Goal: Transaction & Acquisition: Purchase product/service

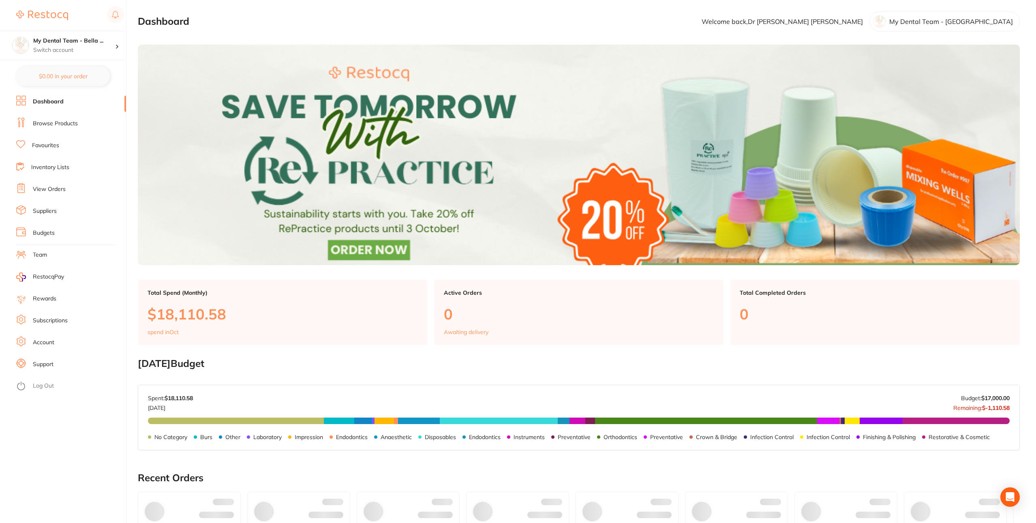
click at [61, 121] on link "Browse Products" at bounding box center [55, 124] width 45 height 8
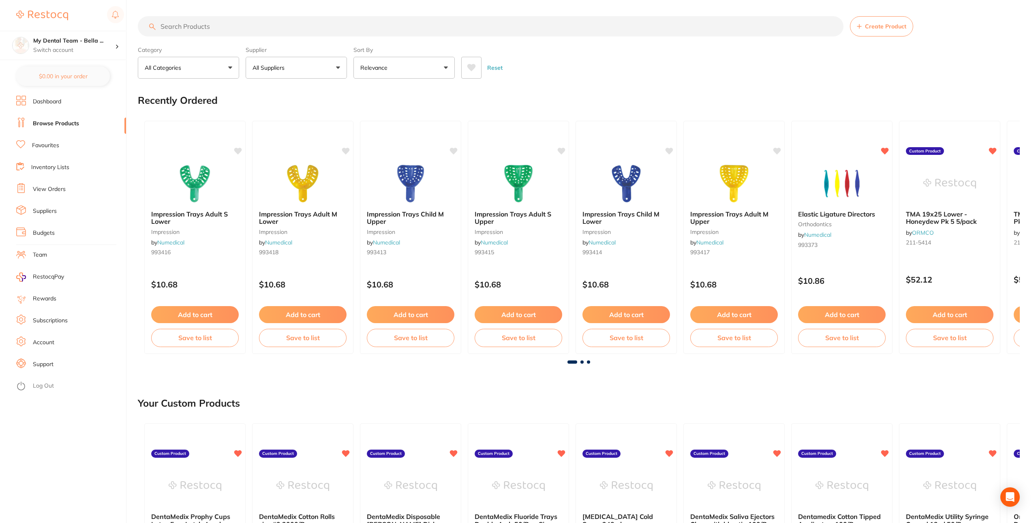
click at [338, 30] on input "search" at bounding box center [491, 26] width 706 height 20
paste input "TH379Q314023X5"
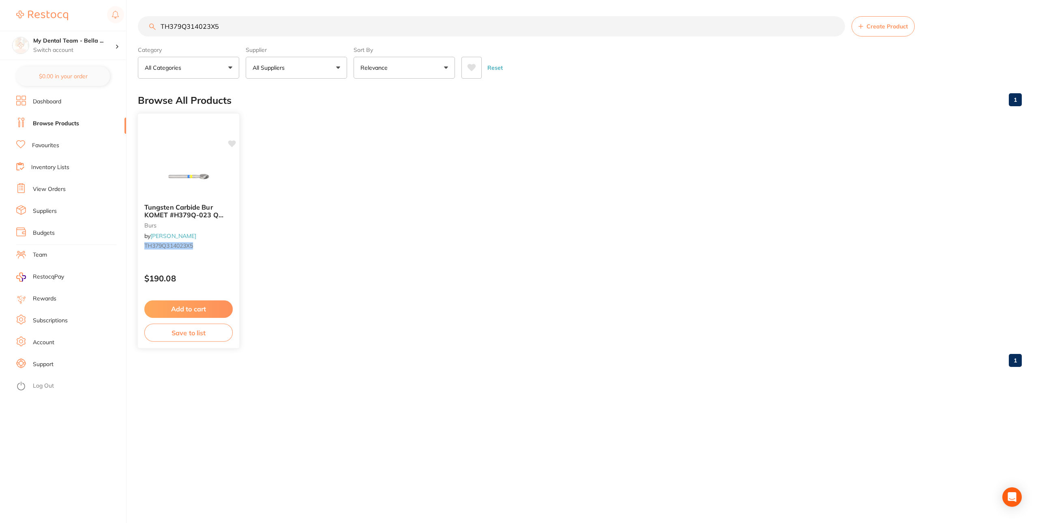
type input "TH379Q314023X5"
click at [193, 271] on div "$190.08" at bounding box center [188, 277] width 101 height 22
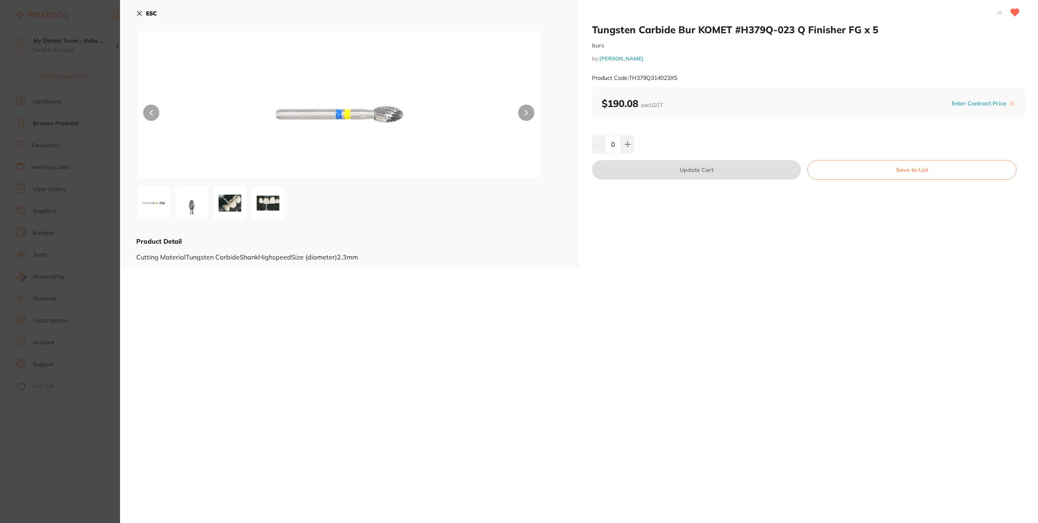
click at [986, 100] on button "Enter Contract Price" at bounding box center [979, 104] width 60 height 8
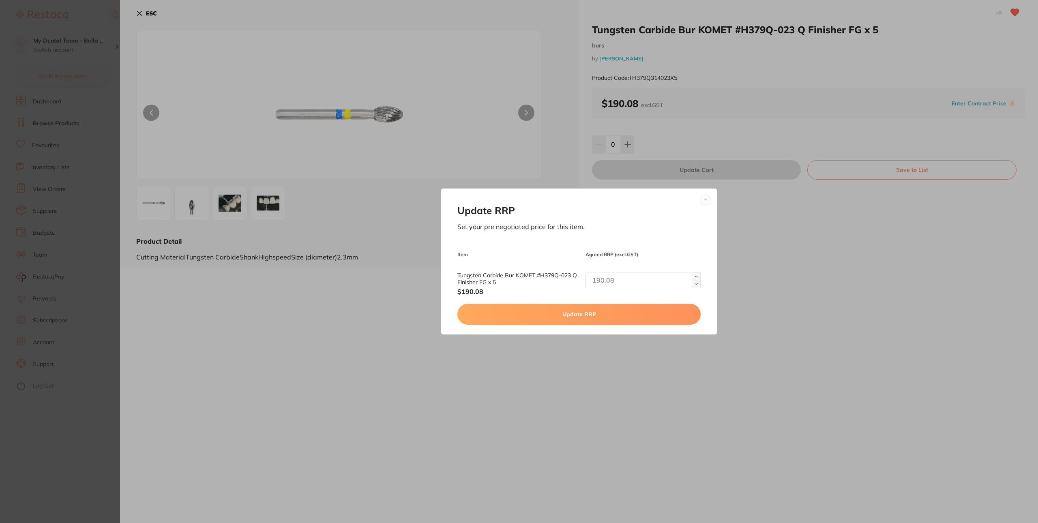
click at [703, 197] on button at bounding box center [706, 200] width 10 height 10
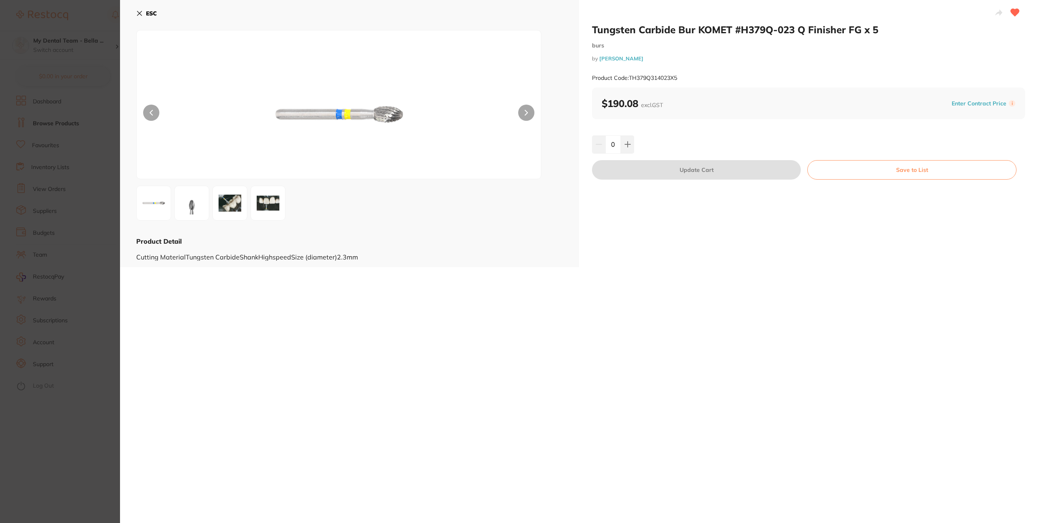
click at [139, 13] on icon at bounding box center [139, 13] width 6 height 6
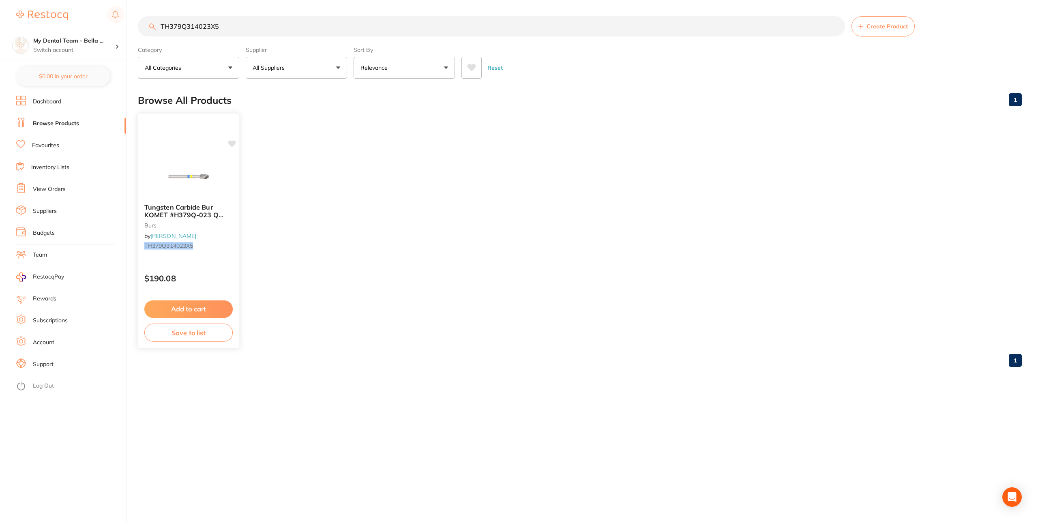
click at [170, 183] on img at bounding box center [188, 176] width 53 height 41
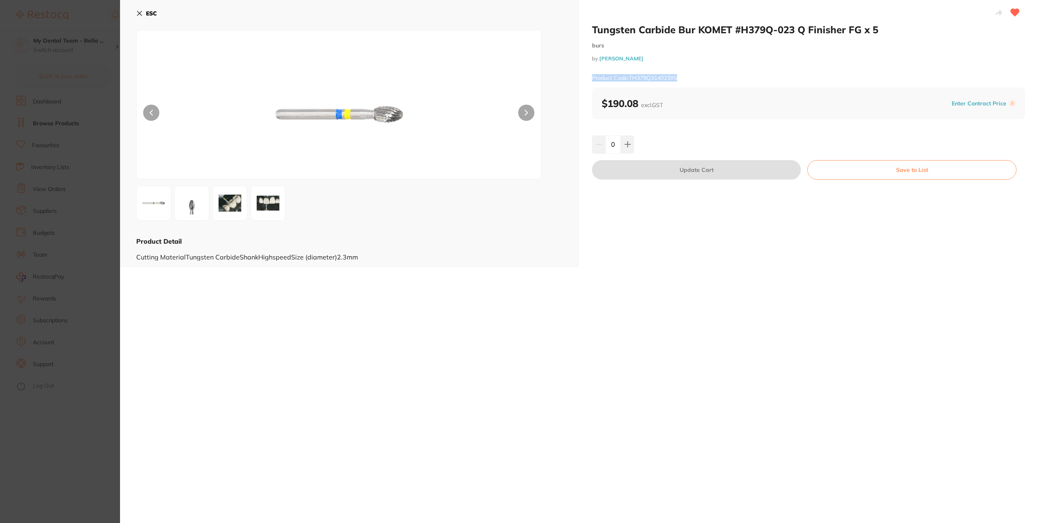
drag, startPoint x: 665, startPoint y: 71, endPoint x: 585, endPoint y: 77, distance: 80.1
type textarea "Product Code: TH379Q314023X5"
click at [584, 76] on div "Tungsten Carbide Bur KOMET #H379Q-023 Q Finisher FG x 5 burs by Henry Schein Ha…" at bounding box center [808, 133] width 459 height 267
copy small "Product Code: TH379Q314023X5"
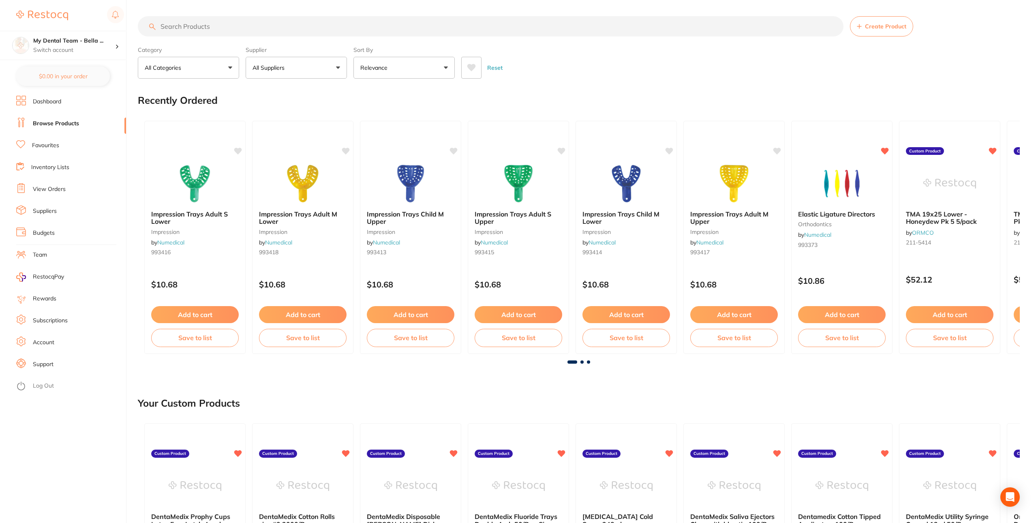
drag, startPoint x: 351, startPoint y: 29, endPoint x: 347, endPoint y: 30, distance: 4.1
click at [350, 29] on input "search" at bounding box center [491, 26] width 706 height 20
paste input "TH379Q314023X5"
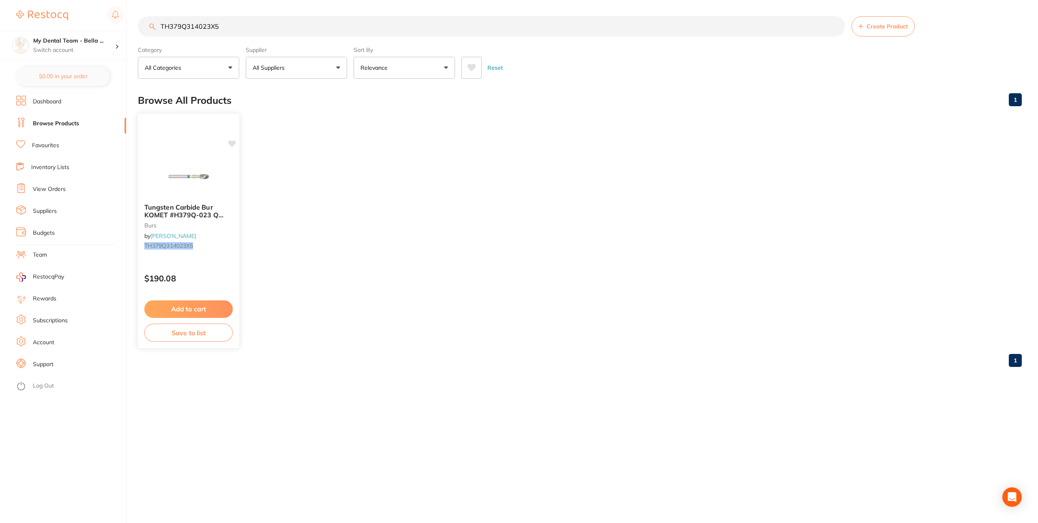
type input "TH379Q314023X5"
click at [186, 153] on div "Tungsten Carbide Bur KOMET #H379Q-023 Q Finisher FG x 5 burs by Henry Schein Ha…" at bounding box center [188, 231] width 103 height 236
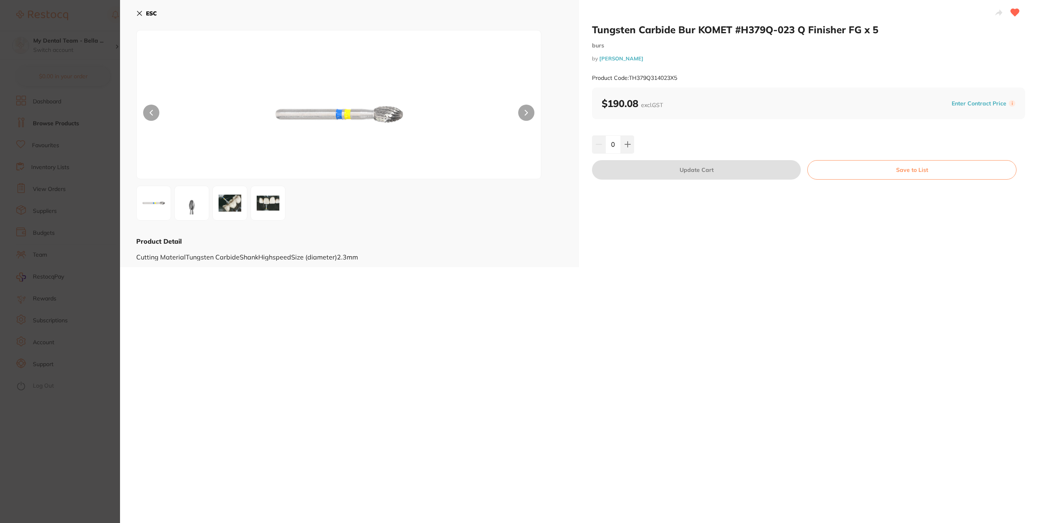
click at [131, 15] on div "ESC Product Detail Cutting MaterialTungsten CarbideShankHighspeedSize (diameter…" at bounding box center [349, 133] width 459 height 267
click at [136, 10] on icon at bounding box center [139, 13] width 6 height 6
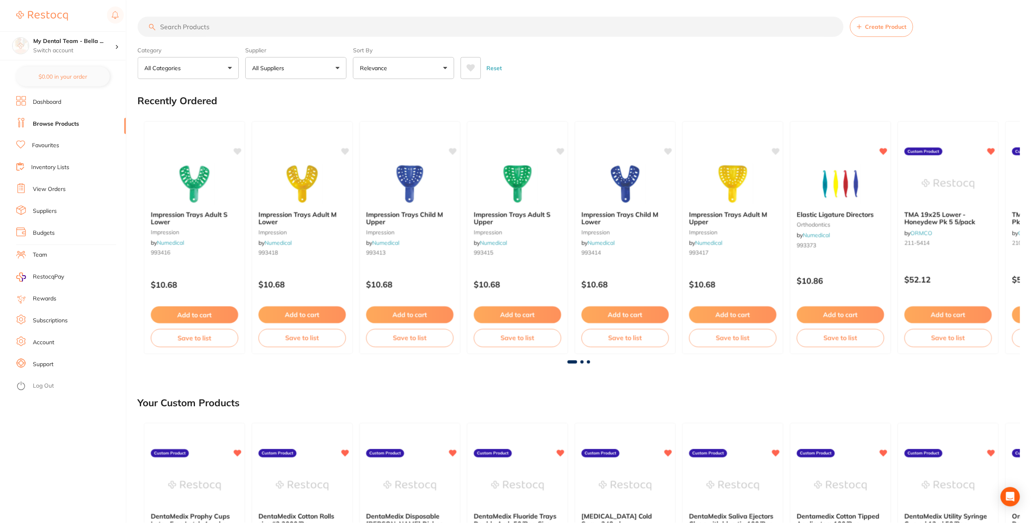
scroll to position [5, 0]
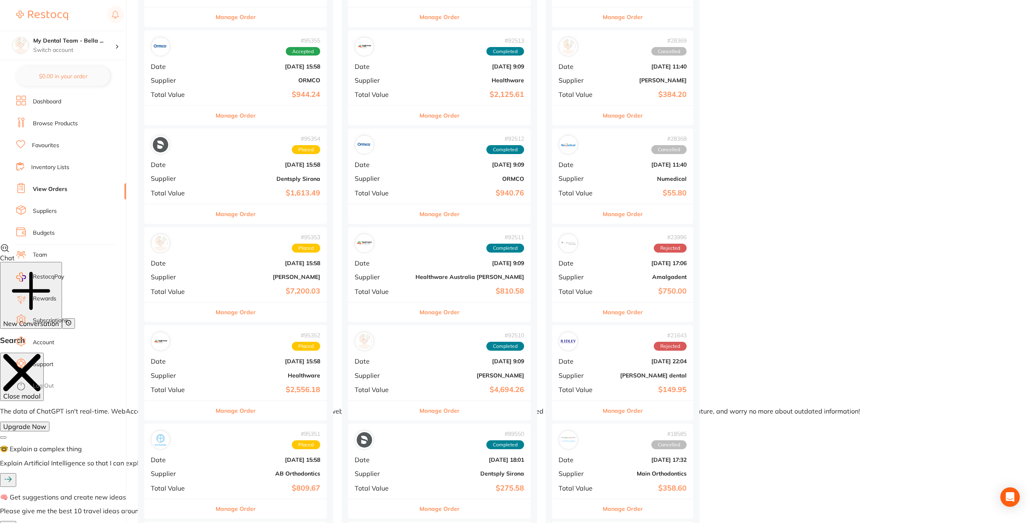
scroll to position [292, 0]
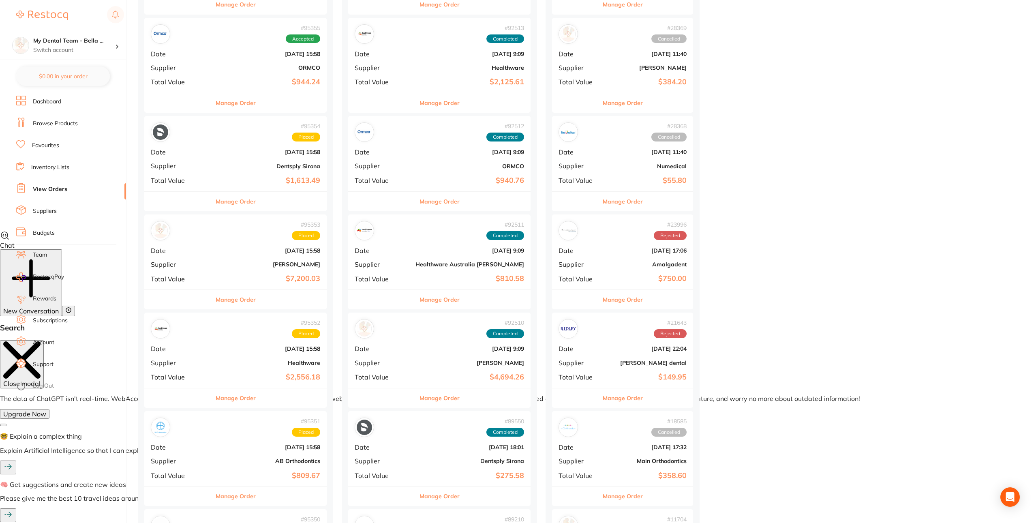
click at [232, 257] on div "# 95353 Placed Date Oct 1 2025, 15:58 Supplier Henry Schein Halas Total Value $…" at bounding box center [235, 251] width 182 height 75
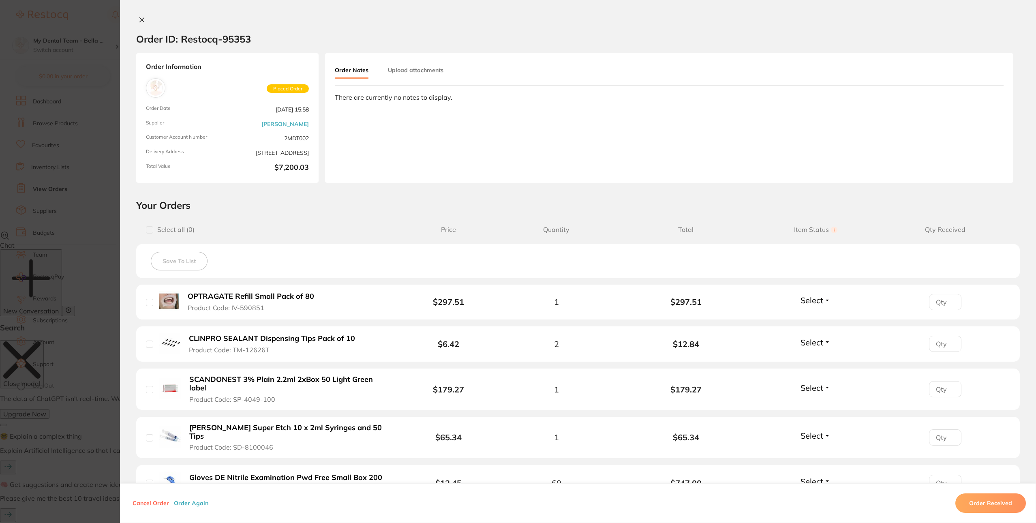
click at [195, 505] on button "Order Again" at bounding box center [190, 502] width 39 height 7
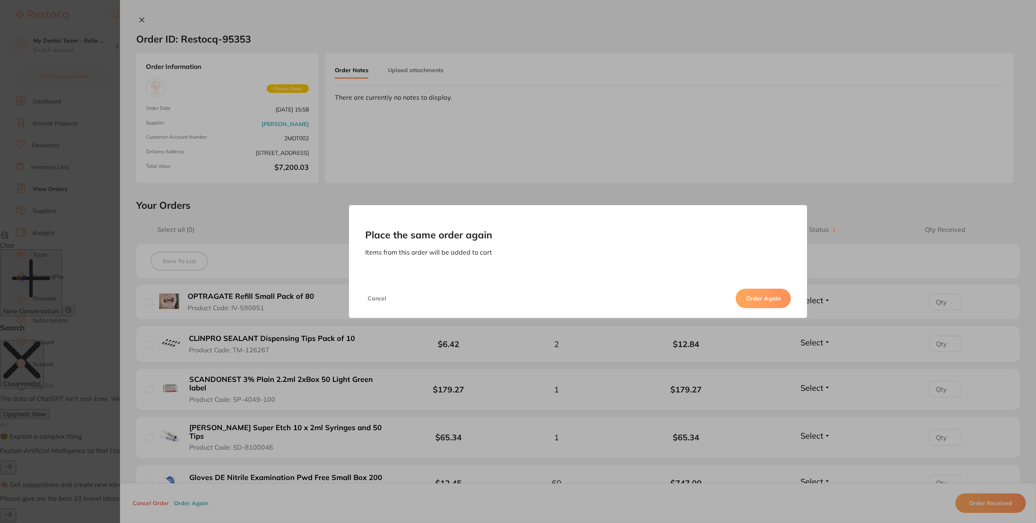
click at [762, 306] on button "Order Again" at bounding box center [763, 298] width 55 height 19
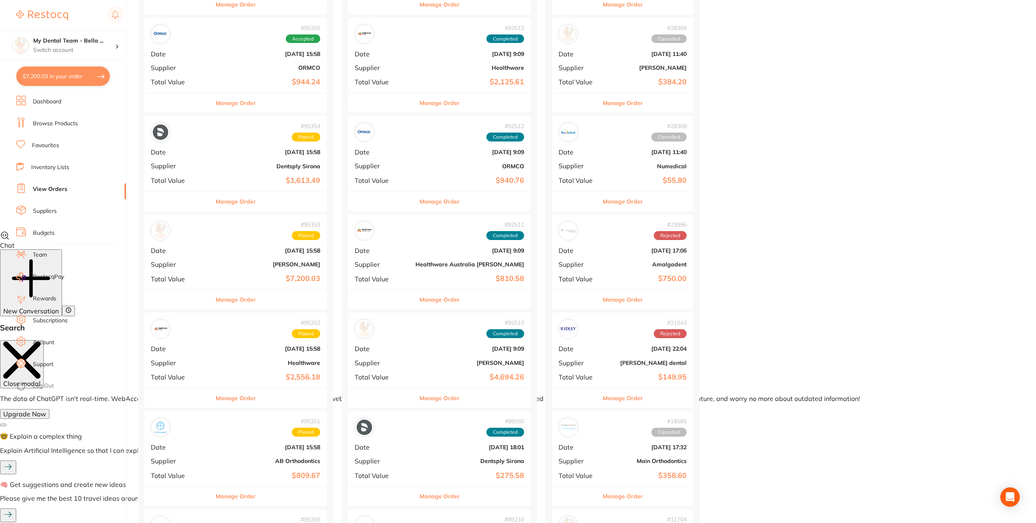
click at [63, 76] on button "$7,200.03 in your order" at bounding box center [63, 75] width 94 height 19
checkbox input "true"
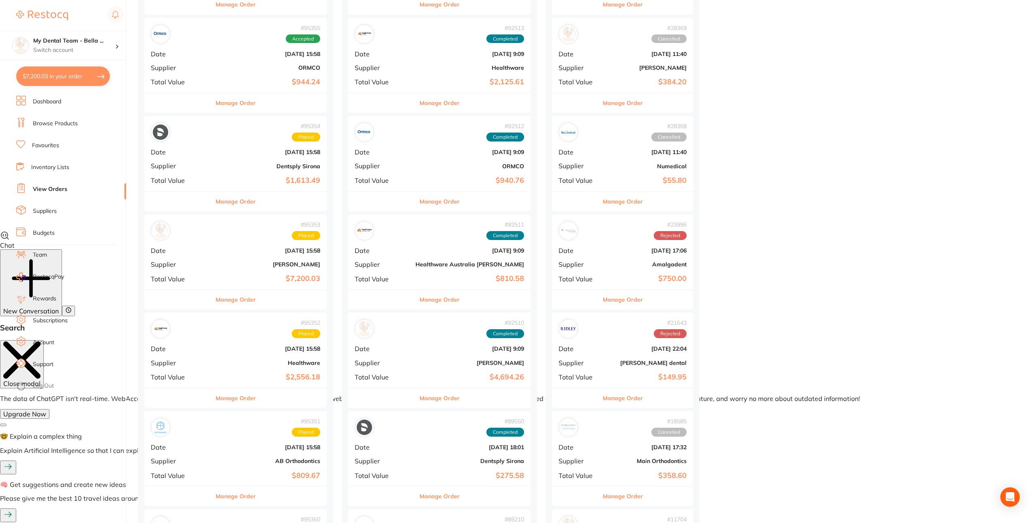
checkbox input "true"
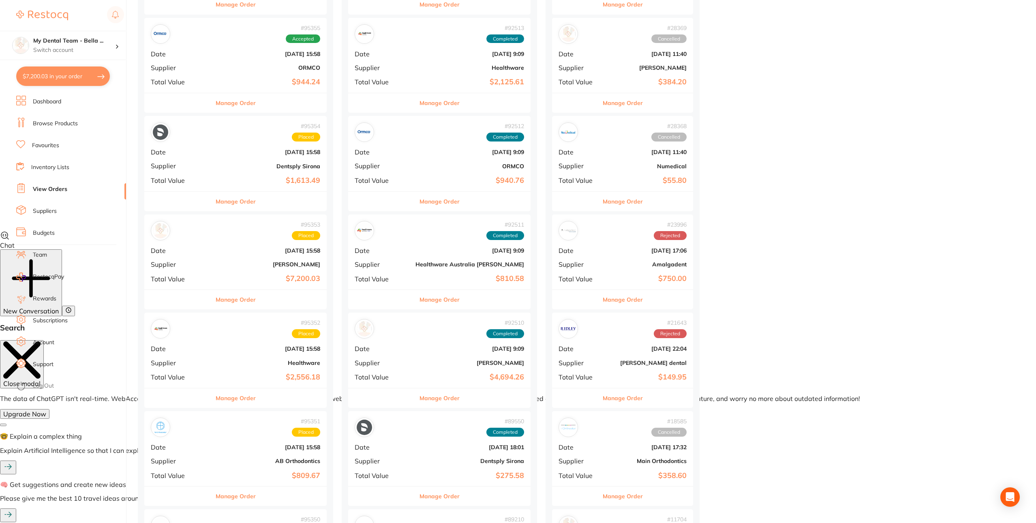
checkbox input "true"
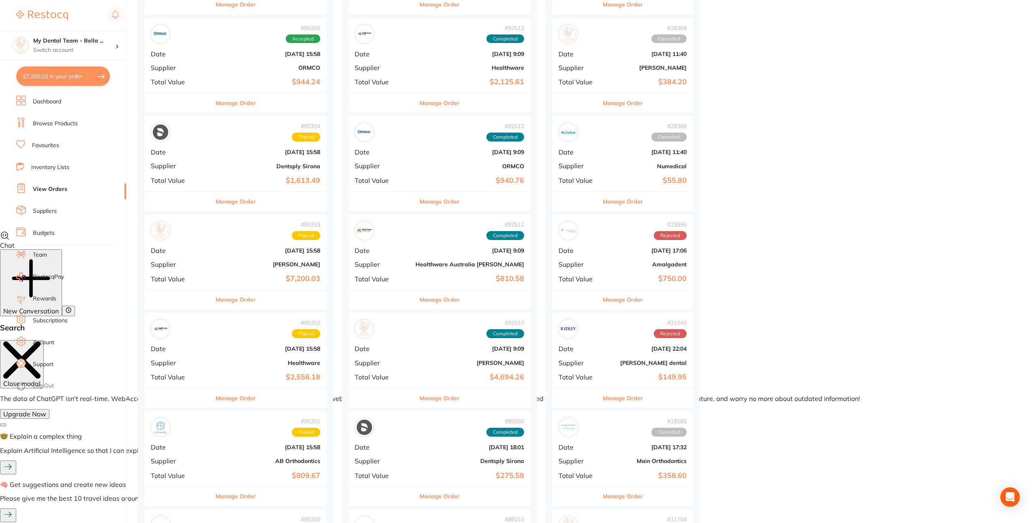
checkbox input "true"
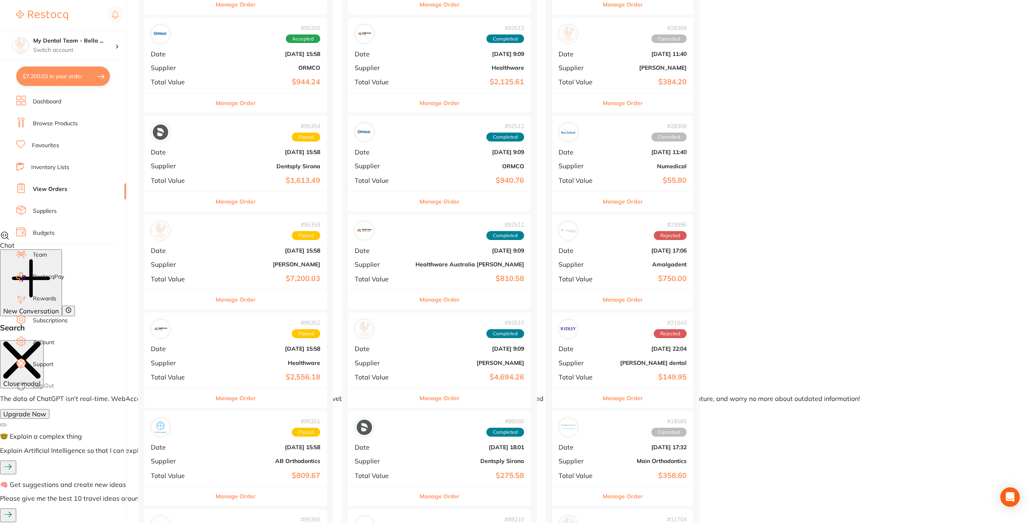
checkbox input "true"
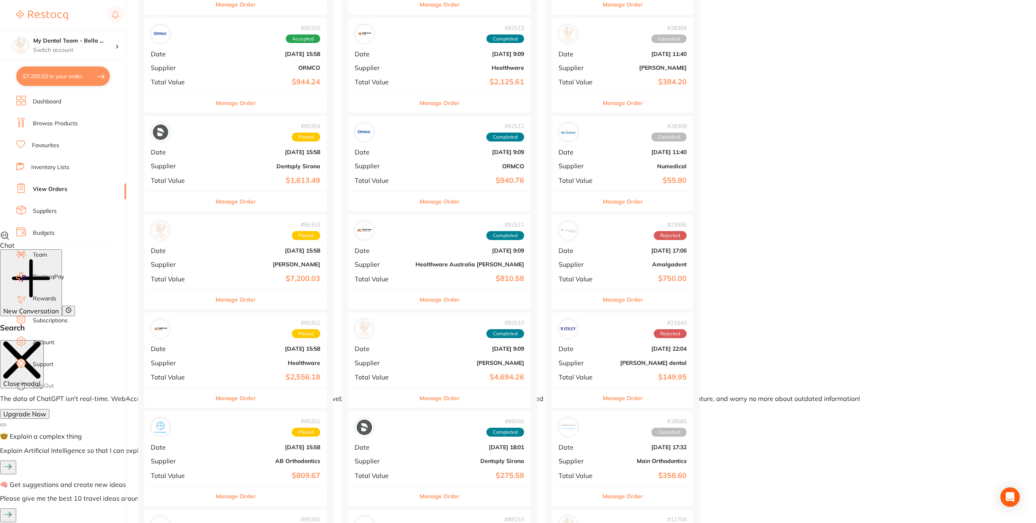
checkbox input "true"
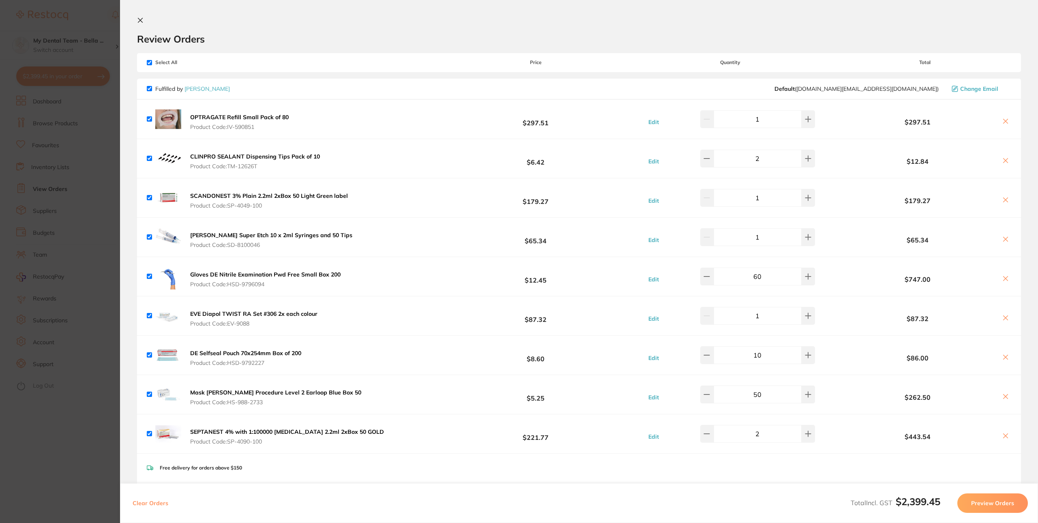
checkbox input "true"
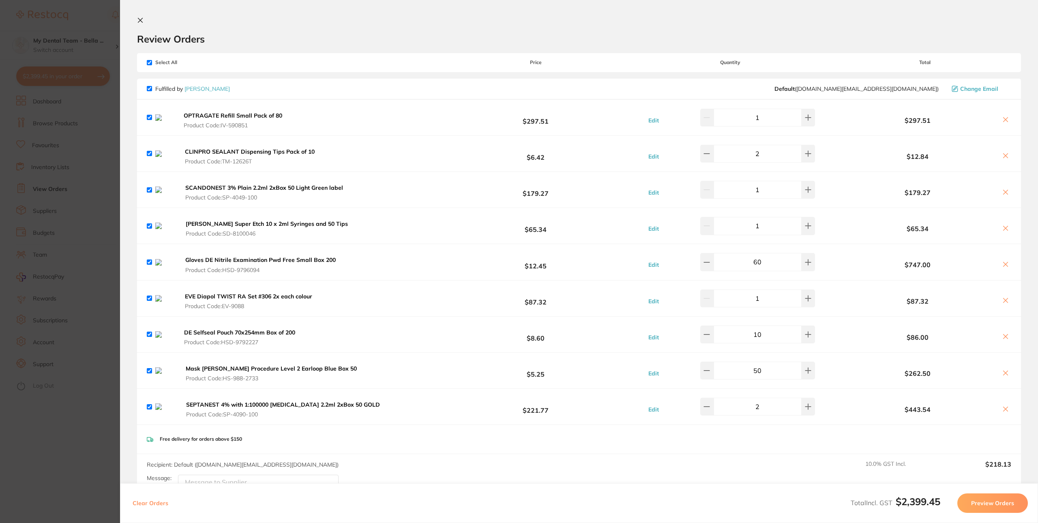
checkbox input "true"
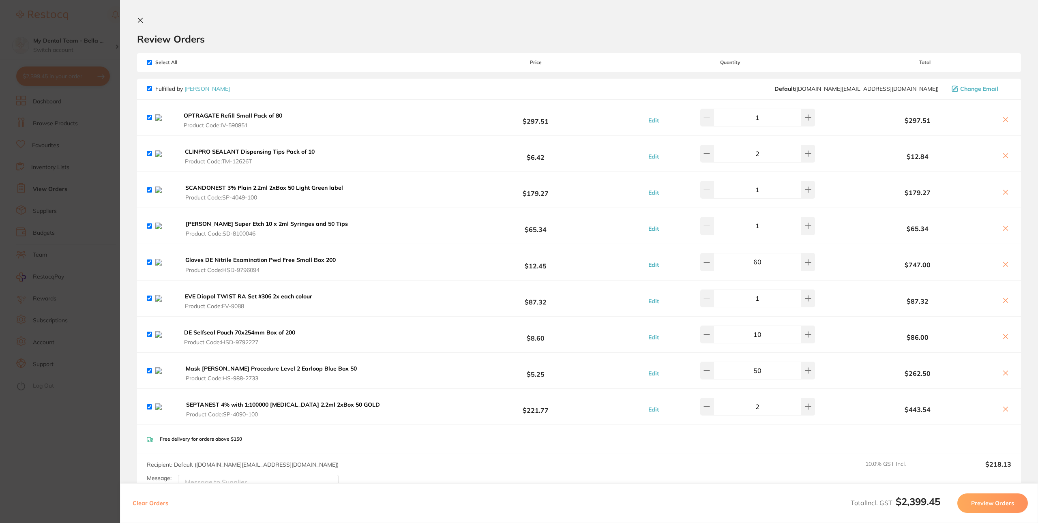
checkbox input "true"
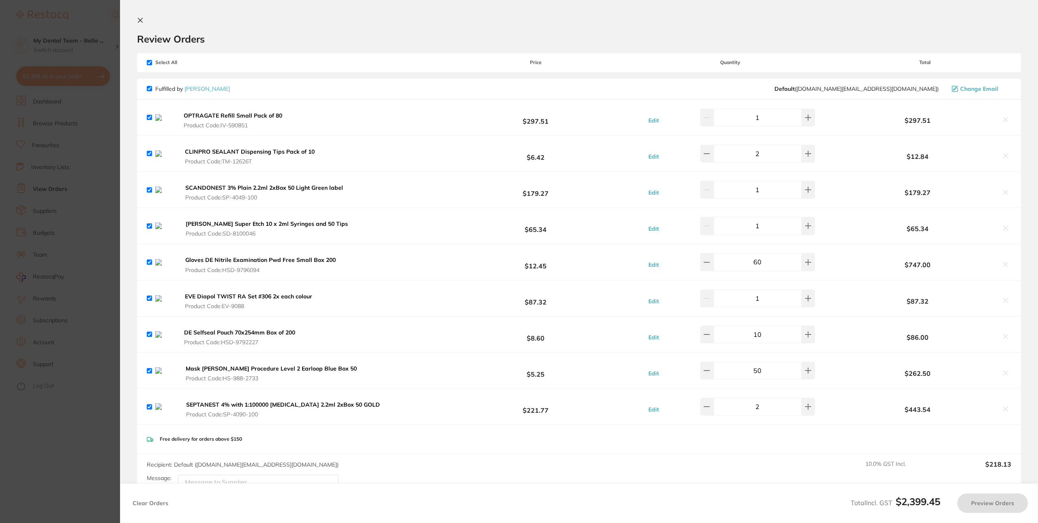
checkbox input "true"
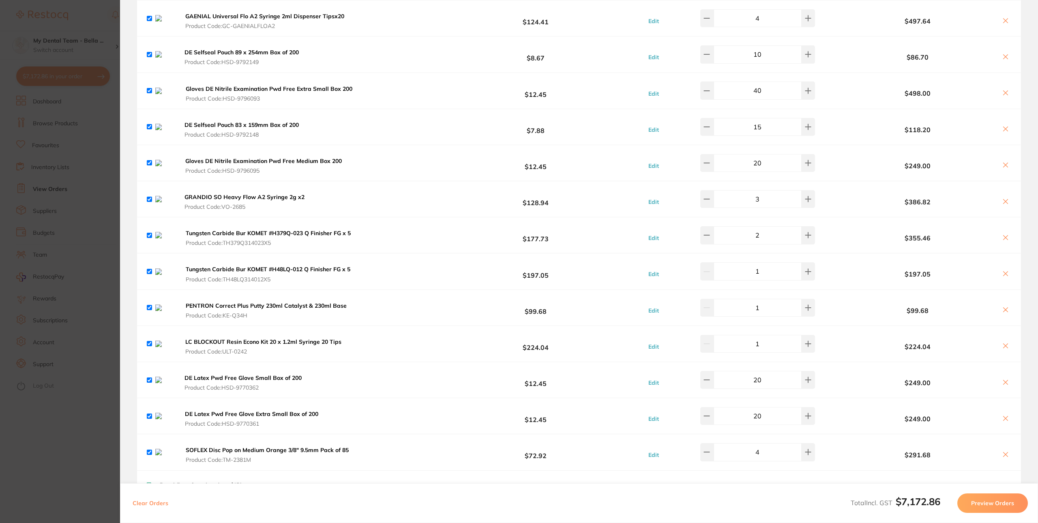
scroll to position [865, 0]
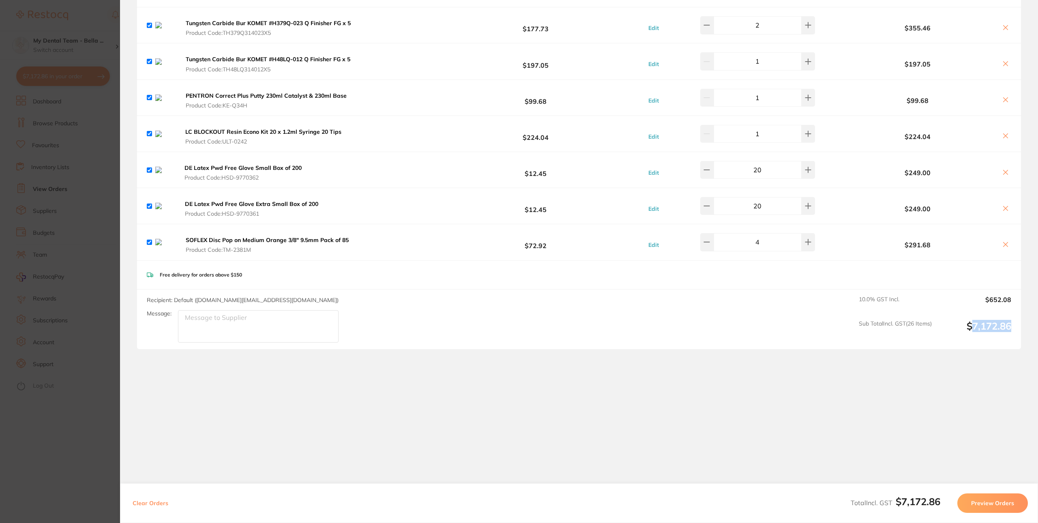
drag, startPoint x: 968, startPoint y: 325, endPoint x: 1020, endPoint y: 326, distance: 51.5
type textarea "7,172.86"
click at [1020, 326] on section "Review Orders Your orders are being processed and we will notify you once we ha…" at bounding box center [579, 261] width 918 height 523
copy output "7,172.86"
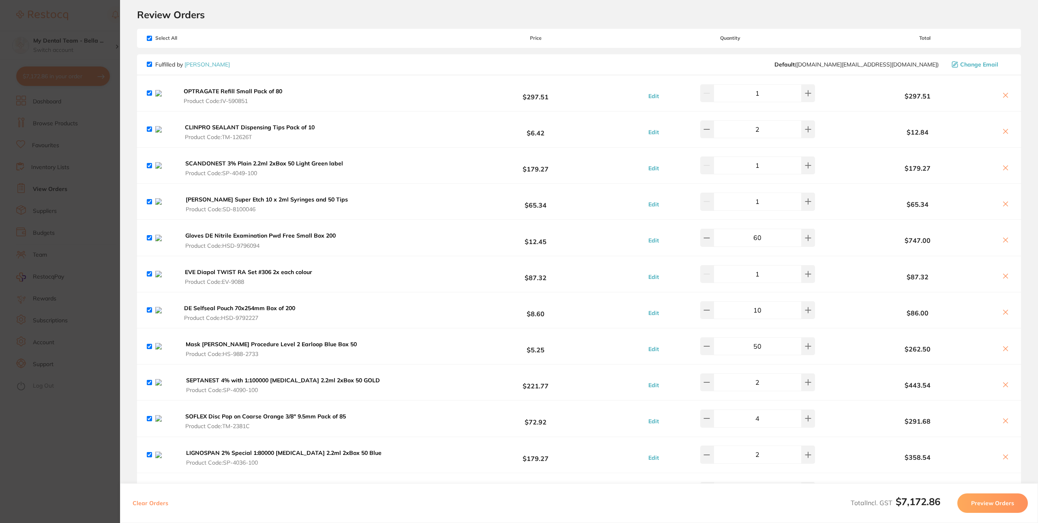
scroll to position [0, 0]
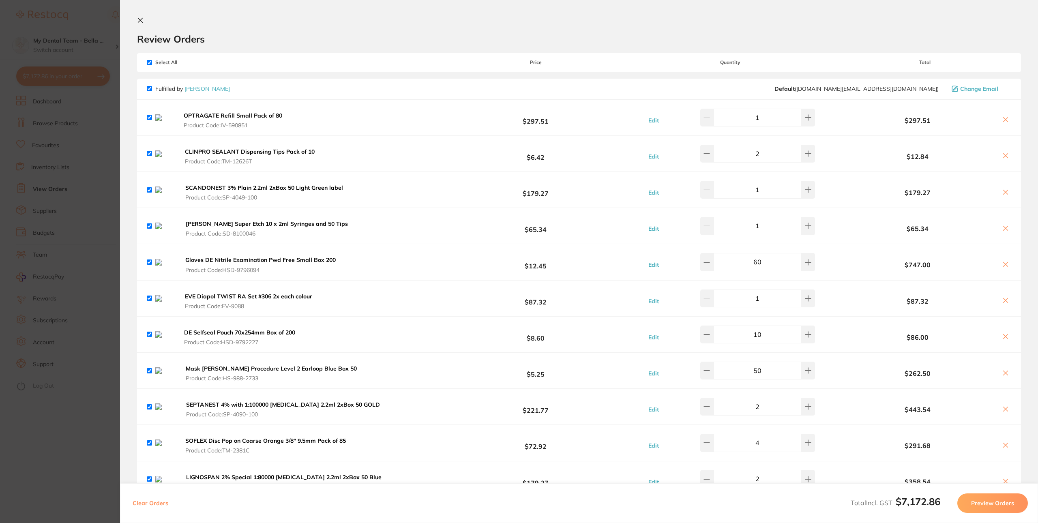
click at [1003, 120] on icon at bounding box center [1005, 119] width 6 height 6
click at [1003, 119] on section "Review Orders Your orders are being processed and we will notify you once we ha…" at bounding box center [579, 261] width 918 height 523
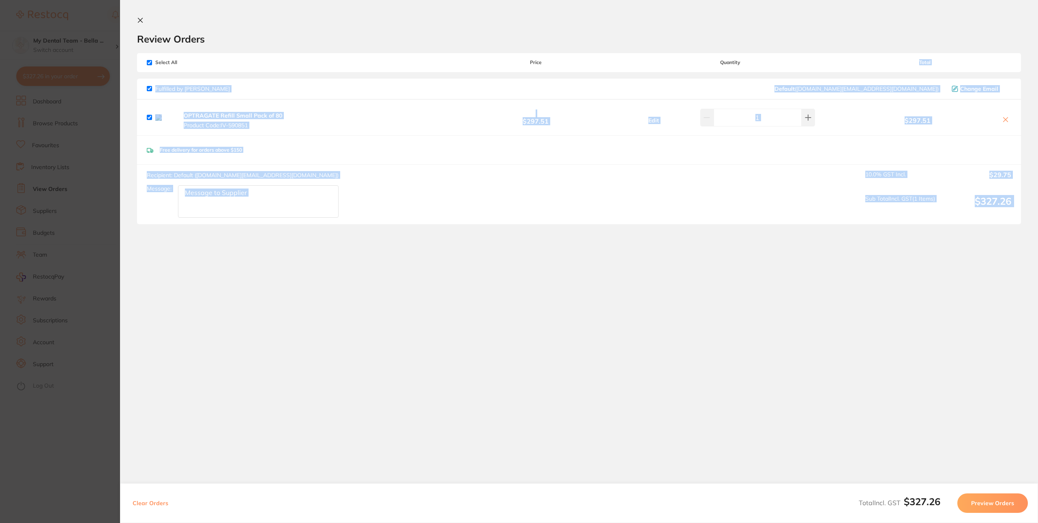
click at [1005, 116] on div "$297.51" at bounding box center [924, 117] width 173 height 14
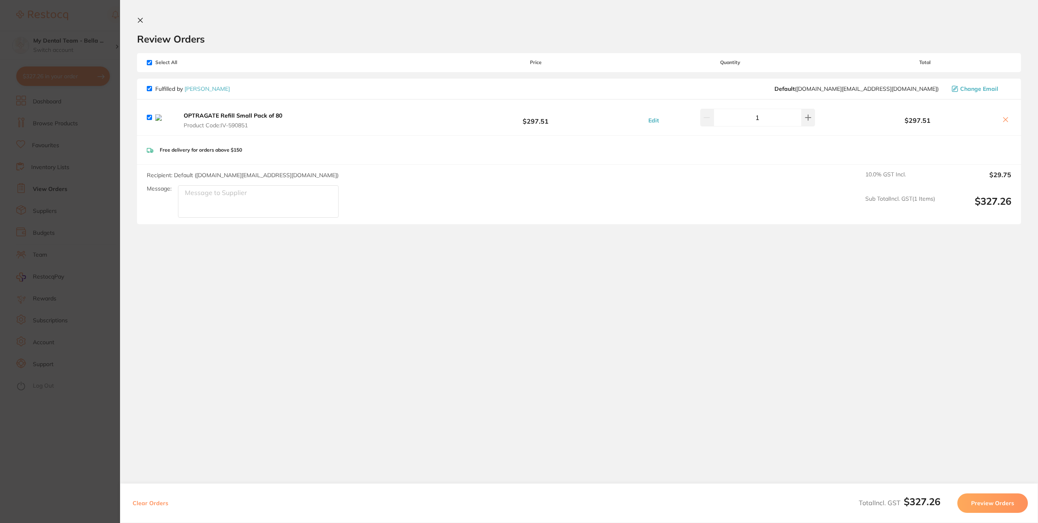
click at [1006, 119] on icon at bounding box center [1005, 119] width 6 height 6
checkbox input "false"
